Goal: Navigation & Orientation: Find specific page/section

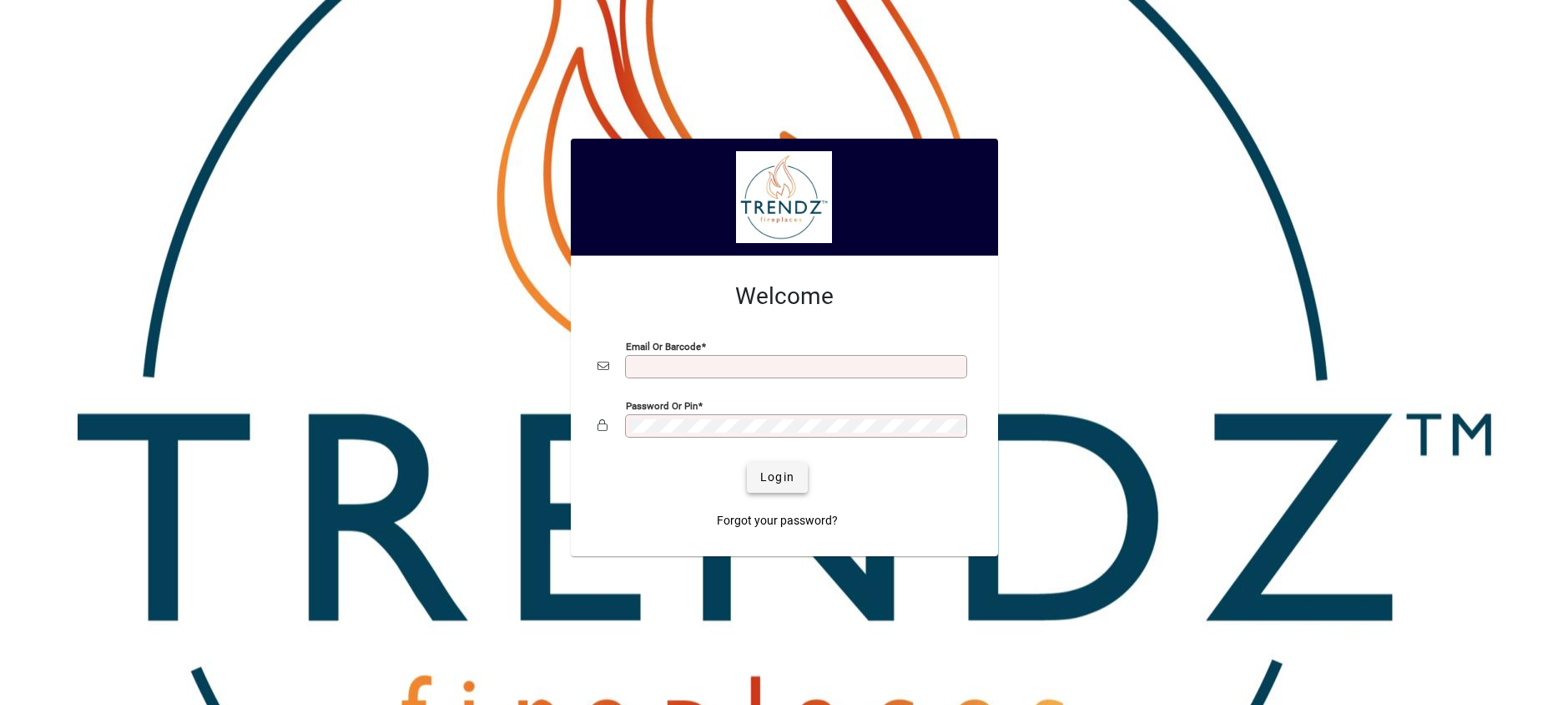
type input "**********"
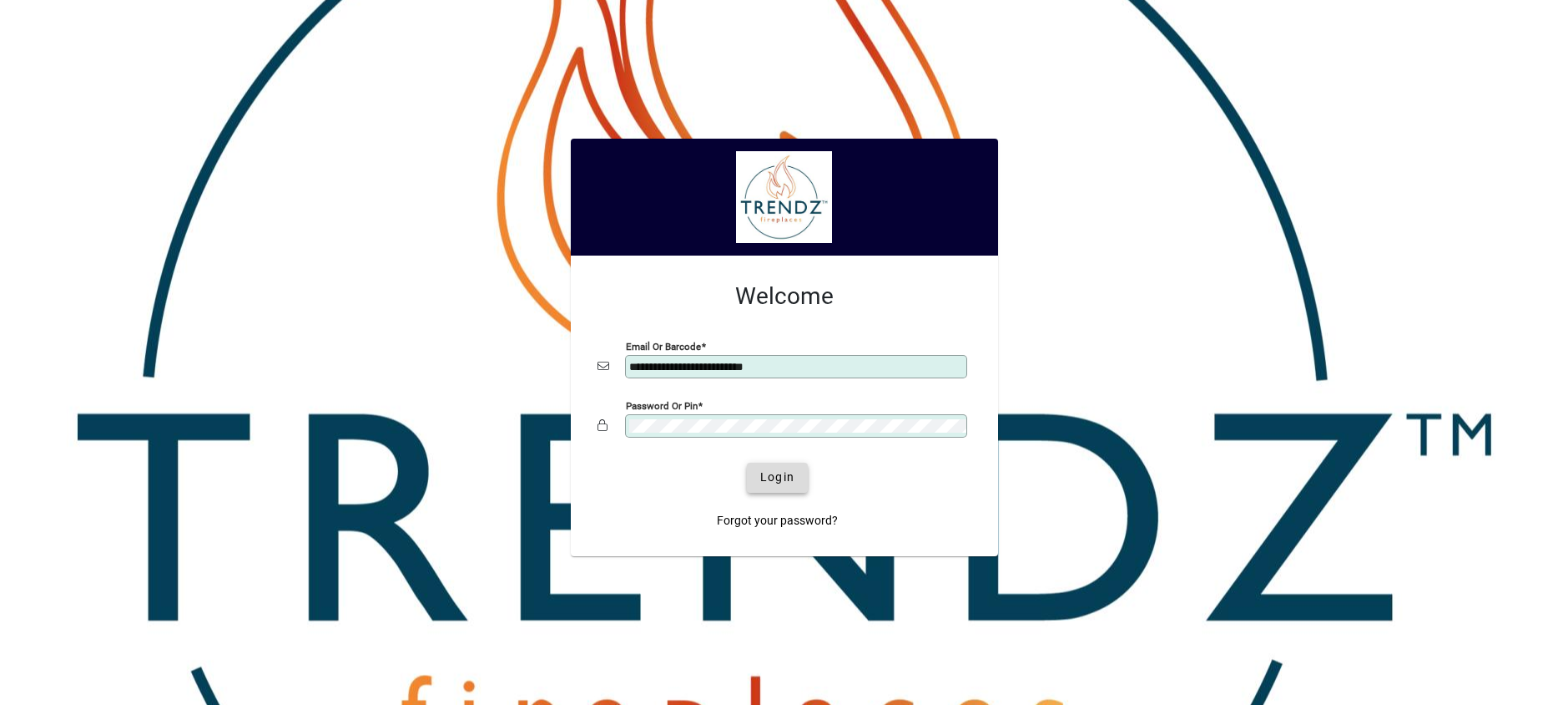
click at [775, 485] on span "Login" at bounding box center [777, 477] width 34 height 18
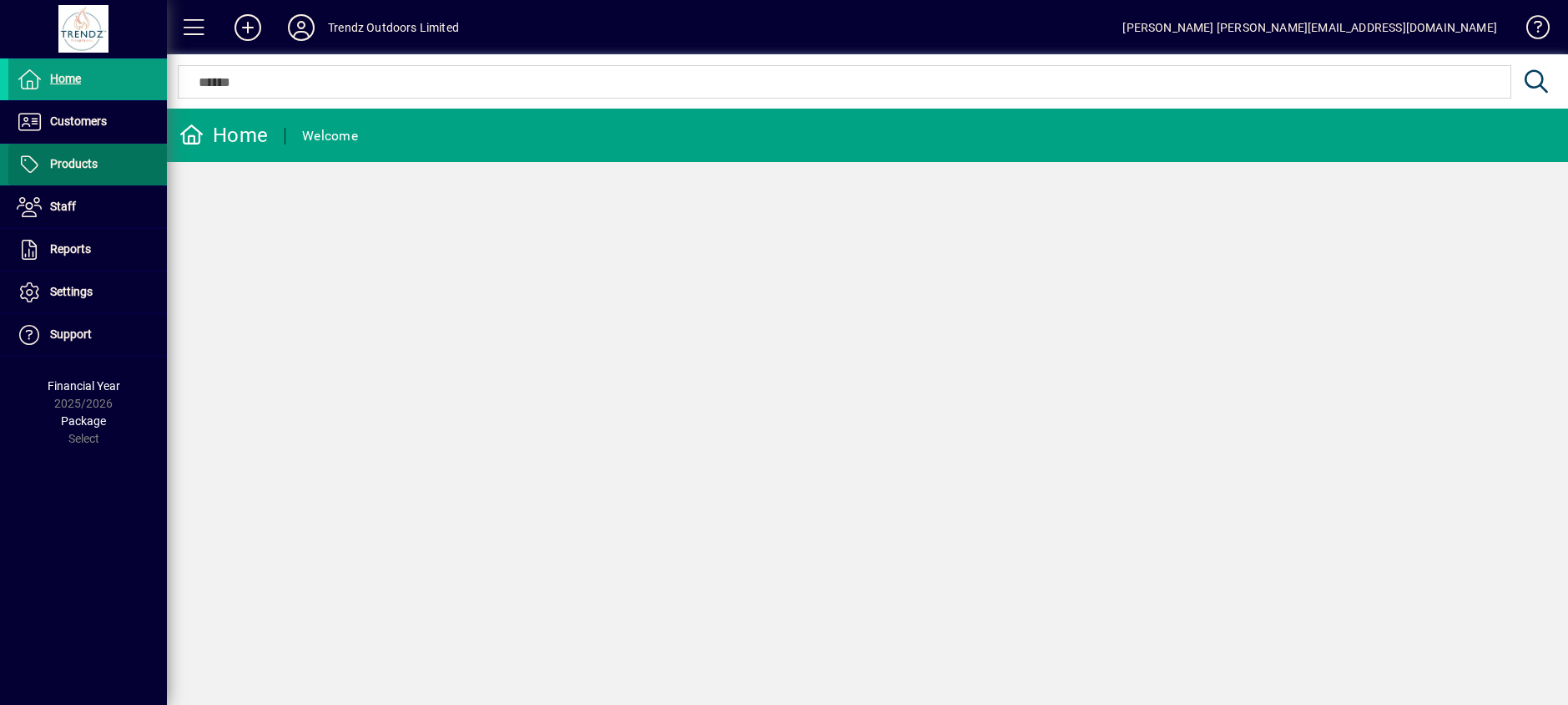
click at [67, 163] on span "Products" at bounding box center [74, 163] width 48 height 13
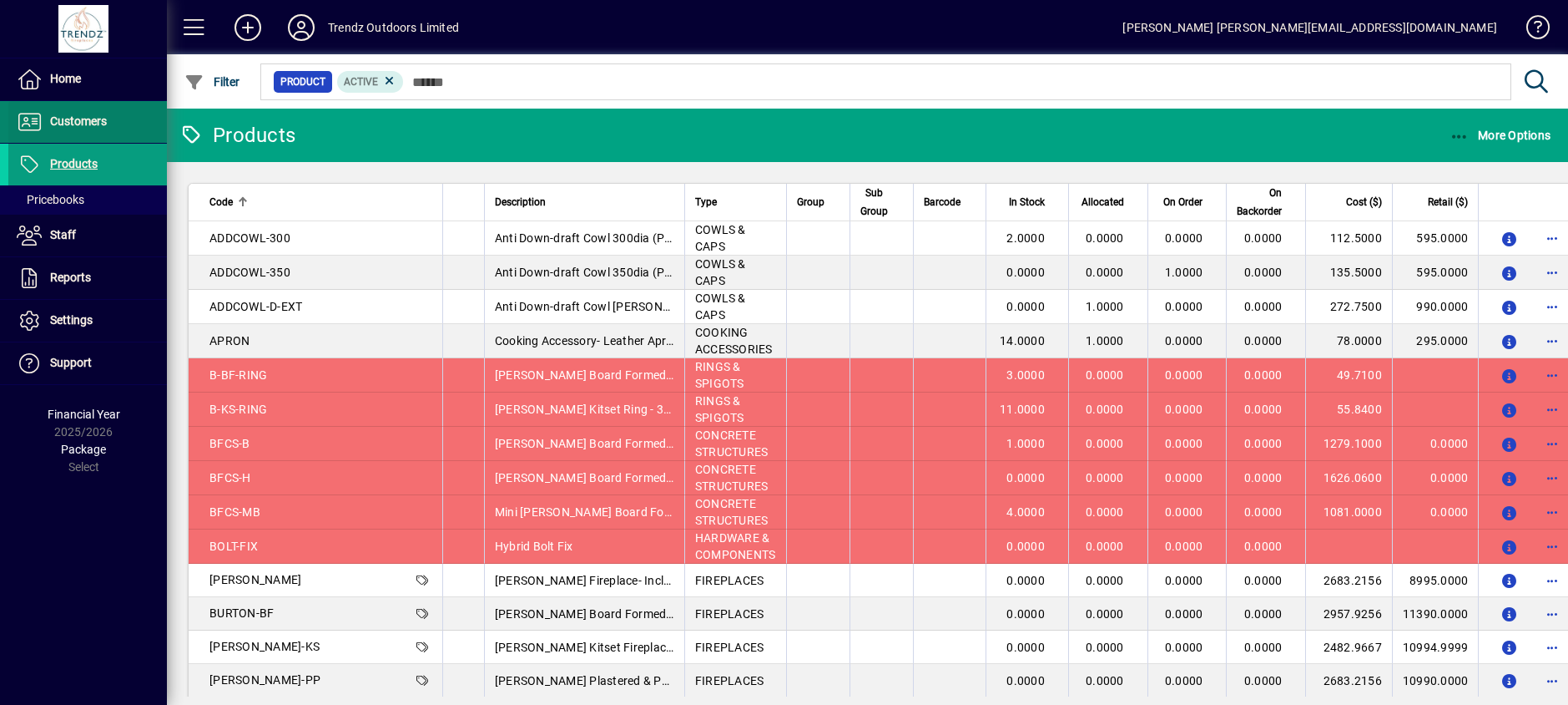
click at [62, 119] on span "Customers" at bounding box center [78, 121] width 56 height 13
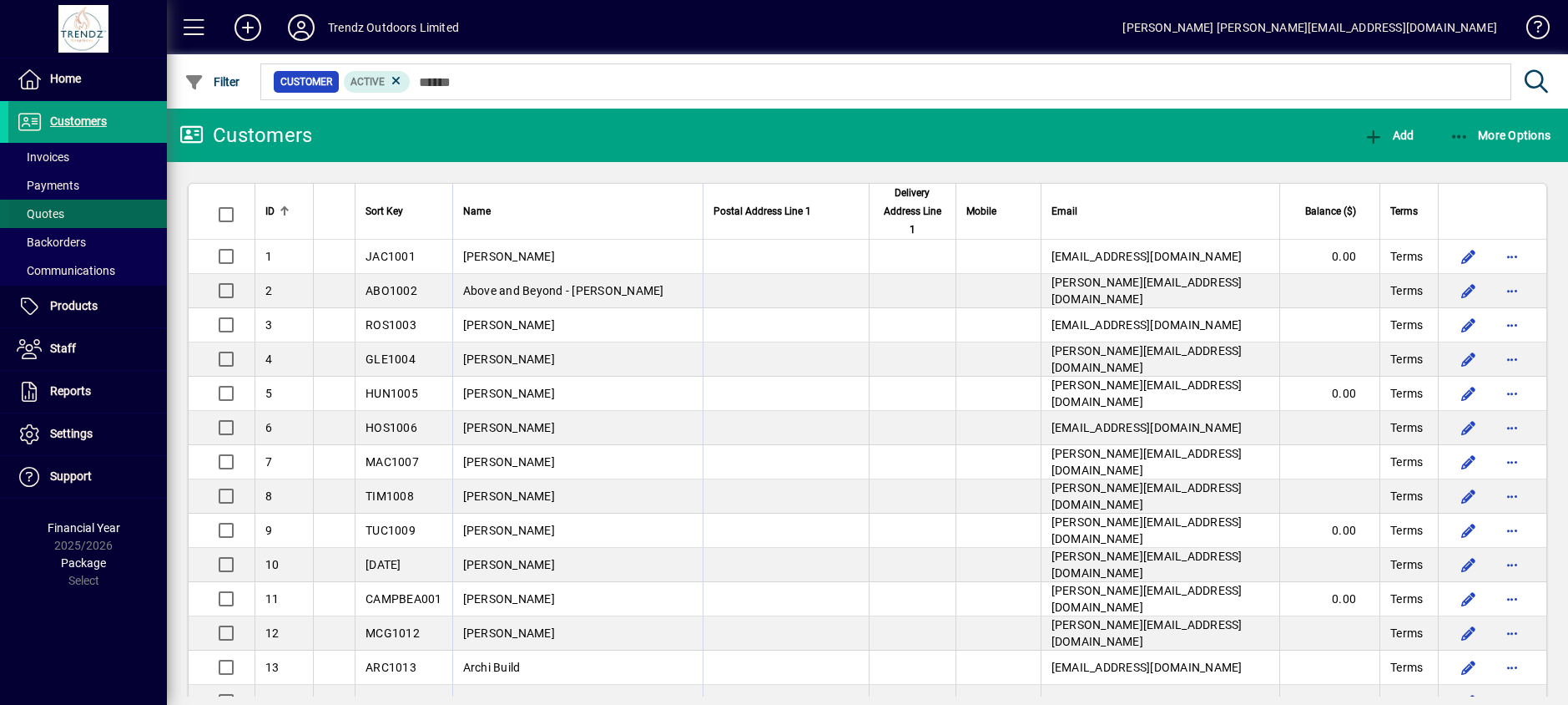
click at [60, 199] on span at bounding box center [87, 213] width 159 height 40
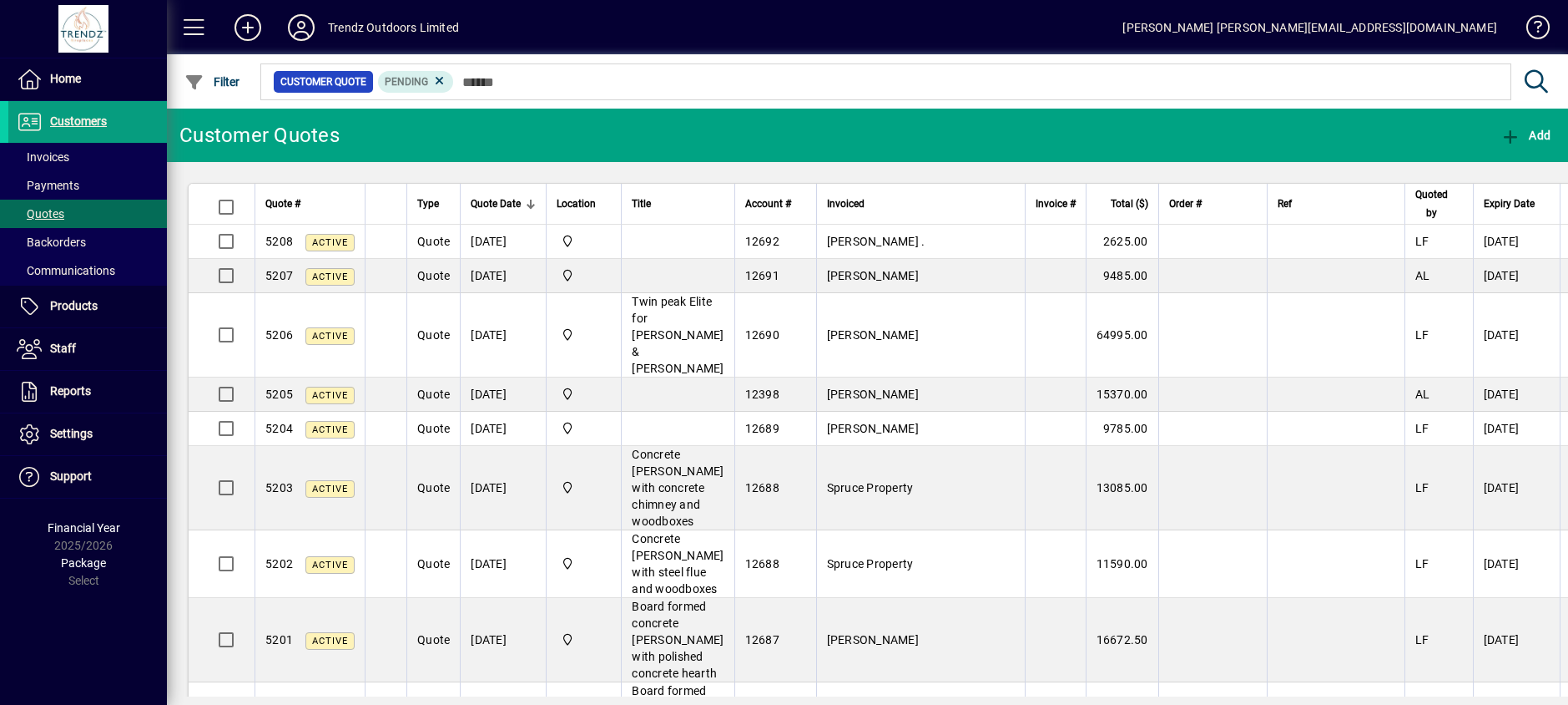
click at [339, 18] on div "Trendz Outdoors Limited" at bounding box center [394, 28] width 131 height 27
click at [333, 20] on div "Trendz Outdoors Limited" at bounding box center [394, 28] width 131 height 27
click at [318, 22] on span at bounding box center [301, 27] width 54 height 40
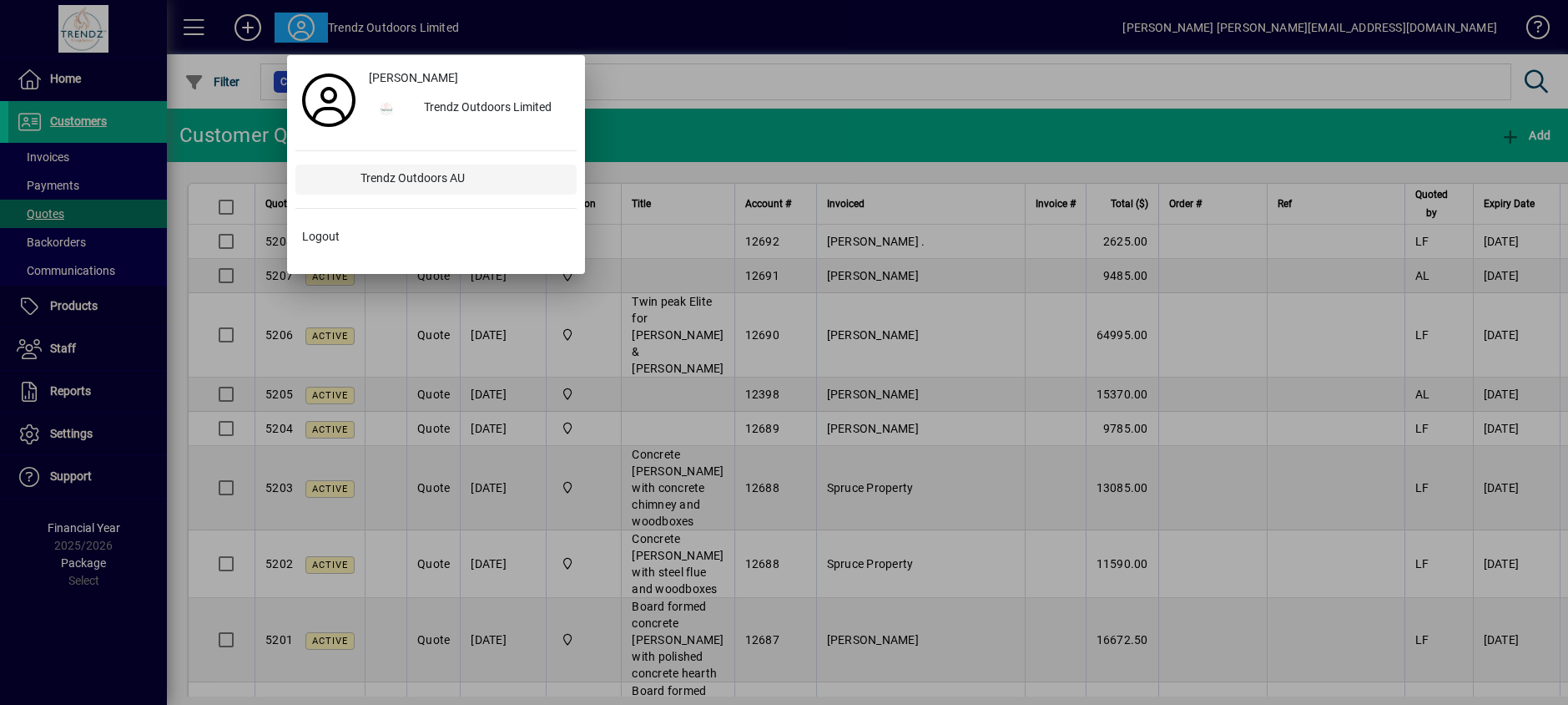
click at [424, 177] on div "Trendz Outdoors AU" at bounding box center [462, 179] width 230 height 30
